Goal: Check status: Check status

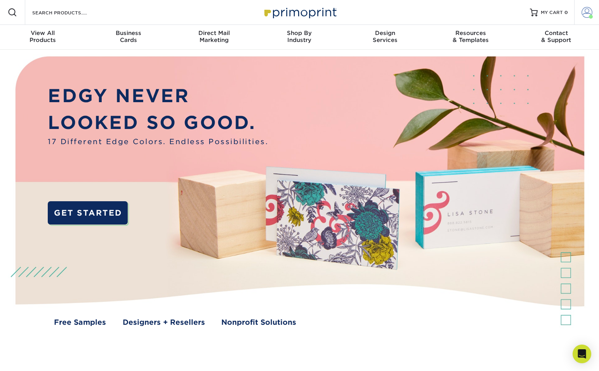
click at [583, 13] on span at bounding box center [587, 12] width 11 height 11
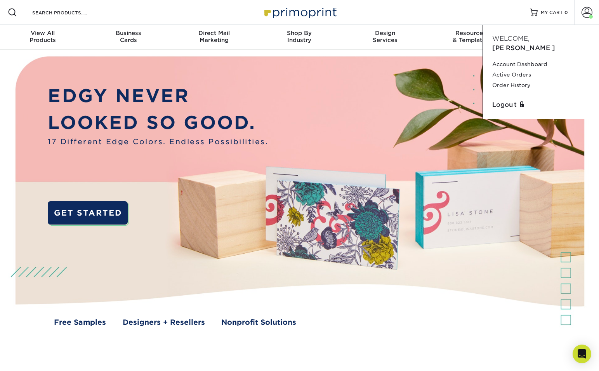
click at [487, 16] on div "Resources Menu Search Products Account Welcome, Brad Account Dashboard Active O…" at bounding box center [299, 12] width 599 height 25
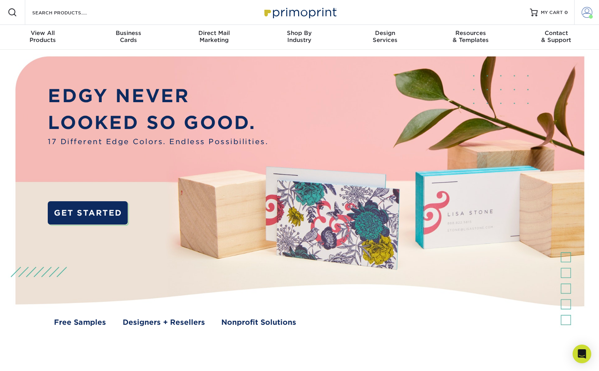
click at [584, 14] on span at bounding box center [587, 12] width 11 height 11
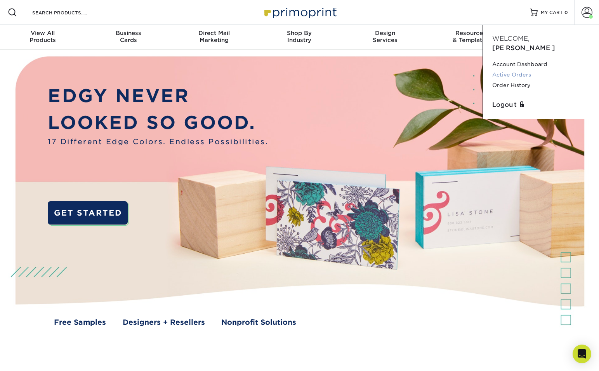
click at [525, 70] on link "Active Orders" at bounding box center [540, 75] width 97 height 10
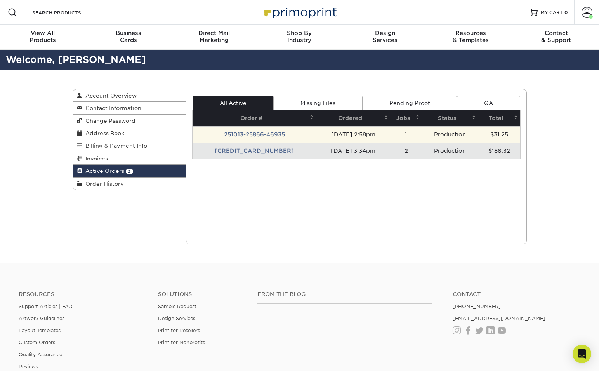
click at [251, 135] on td "251013-25866-46935" at bounding box center [255, 134] width 124 height 16
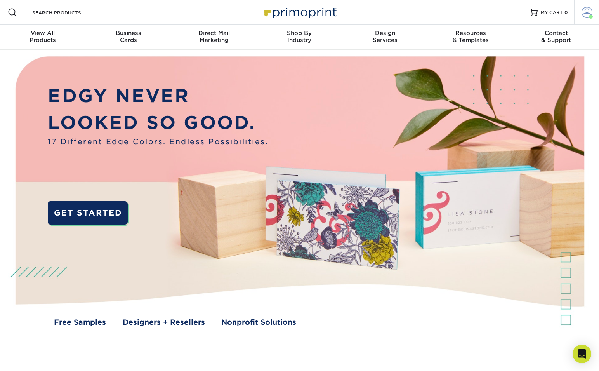
click at [588, 17] on span at bounding box center [587, 12] width 11 height 11
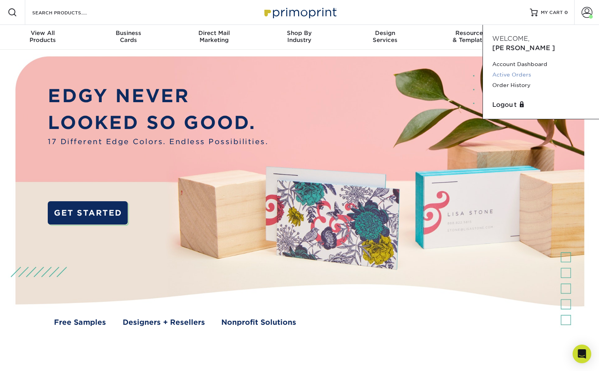
click at [506, 70] on link "Active Orders" at bounding box center [540, 75] width 97 height 10
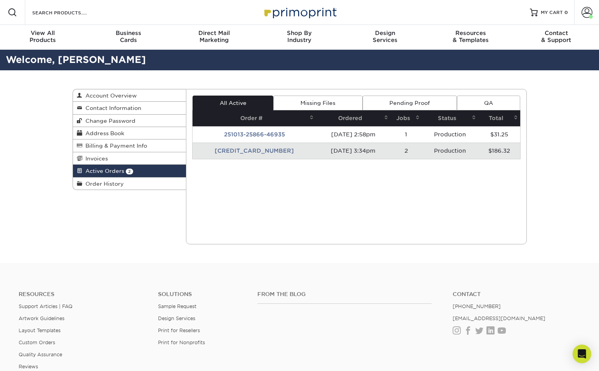
click at [240, 148] on td "[CREDIT_CARD_NUMBER]" at bounding box center [255, 151] width 124 height 16
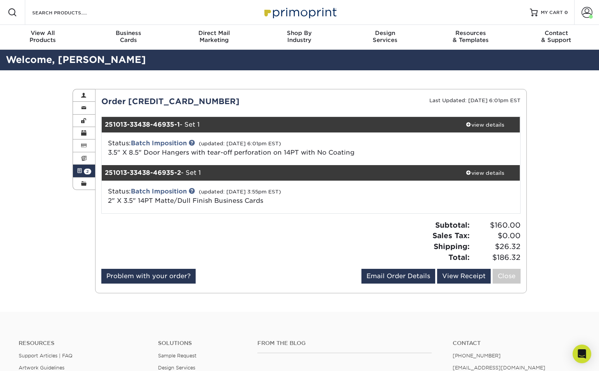
click at [336, 89] on div "Current Orders 2 Active 0 Missing Files" at bounding box center [311, 191] width 432 height 204
